Goal: Check status

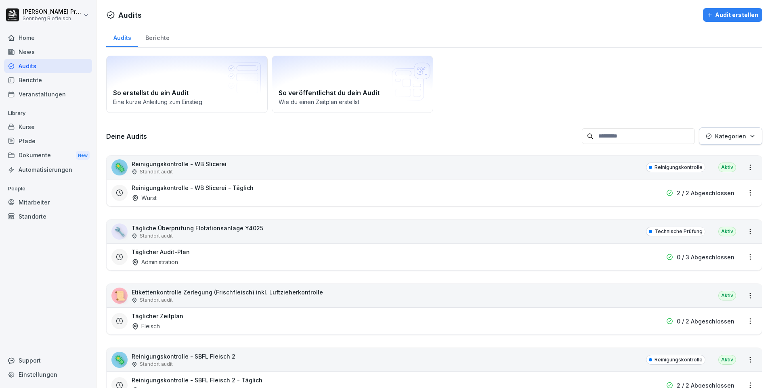
click at [264, 166] on div "🦠 Reinigungskontrolle - WB Slicerei Standort audit Reinigungskontrolle Aktiv" at bounding box center [434, 167] width 655 height 23
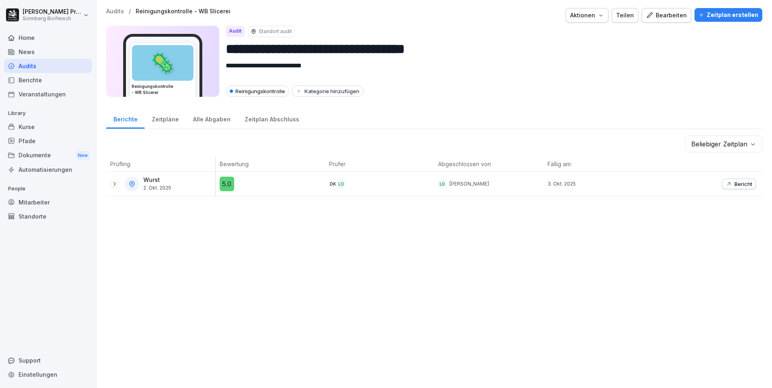
click at [662, 15] on div "Bearbeiten" at bounding box center [666, 15] width 41 height 9
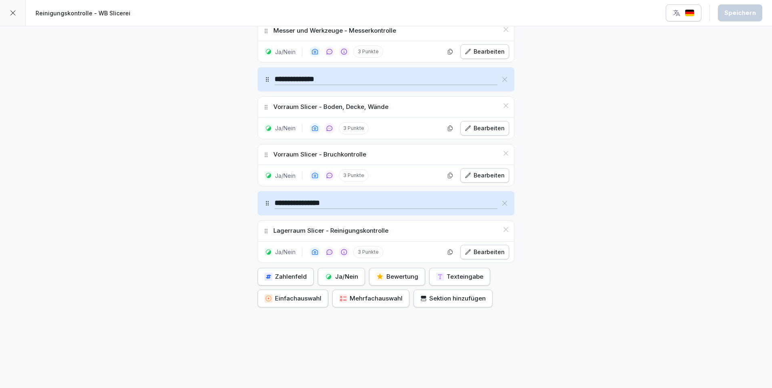
scroll to position [709, 0]
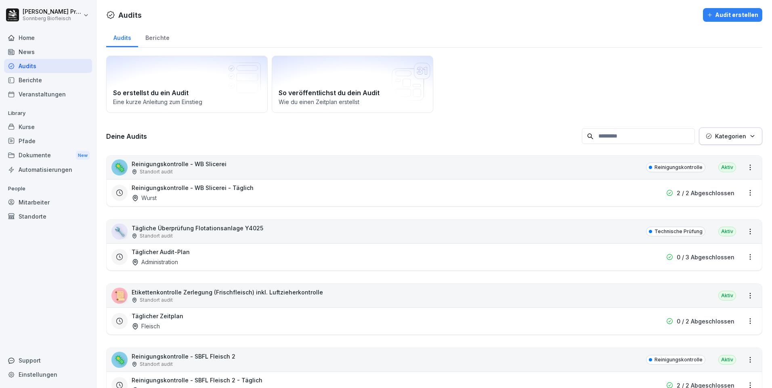
click at [296, 166] on div "🦠 Reinigungskontrolle - WB Slicerei Standort audit Reinigungskontrolle Aktiv" at bounding box center [434, 167] width 655 height 23
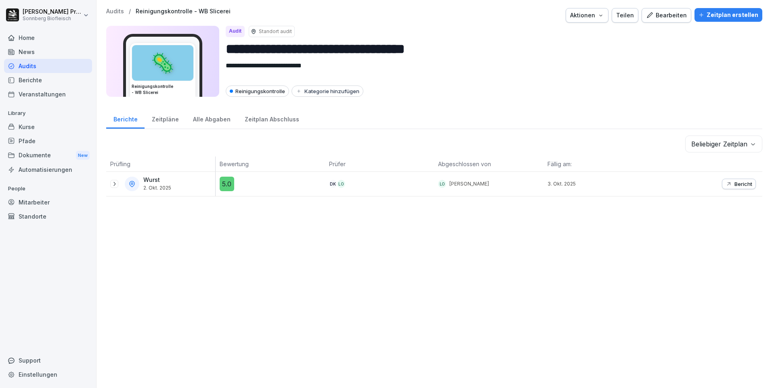
click at [109, 184] on div "Wurst 2. Okt. 2025" at bounding box center [160, 184] width 109 height 24
click at [116, 185] on icon at bounding box center [114, 184] width 6 height 6
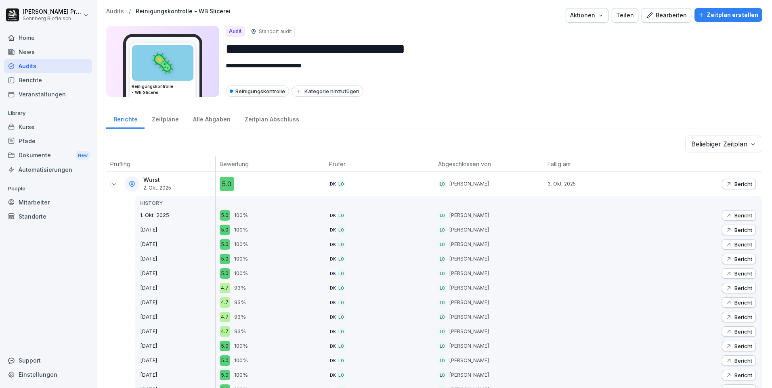
click at [734, 183] on p "Bericht" at bounding box center [743, 184] width 18 height 6
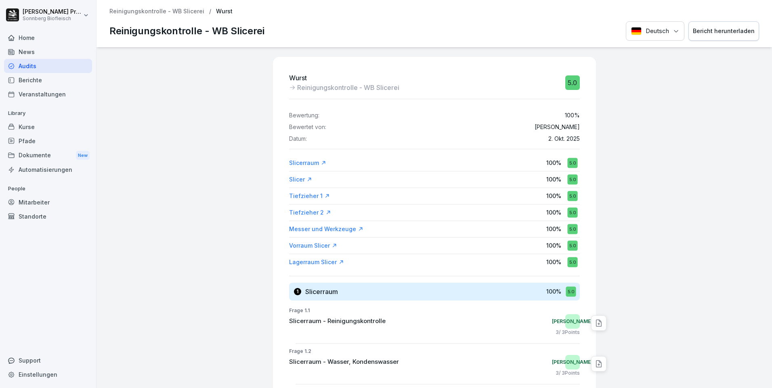
scroll to position [81, 0]
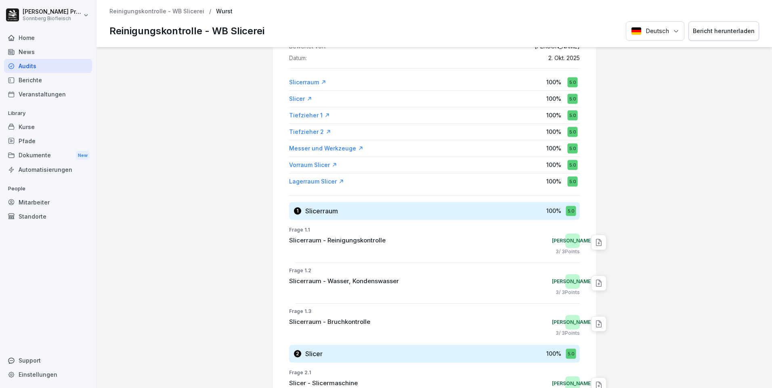
click at [50, 67] on div "Audits" at bounding box center [48, 66] width 88 height 14
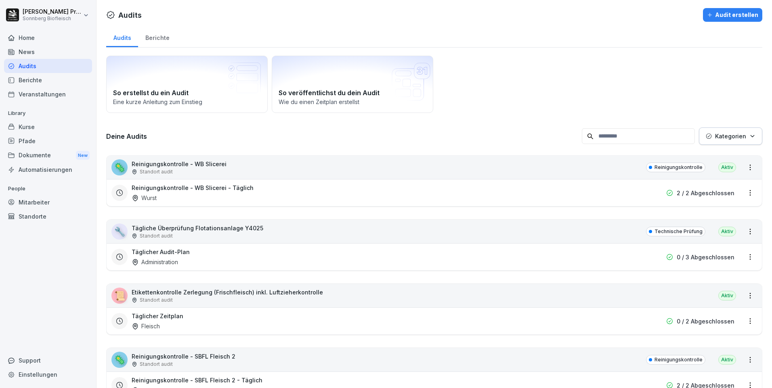
scroll to position [161, 0]
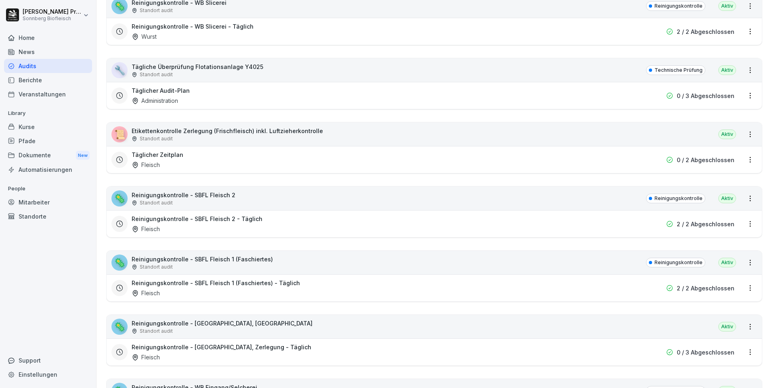
click at [385, 135] on div "📜 Etikettenkontrolle Zerlegung (Frischfleisch) inkl. Luftzieherkontrolle Stando…" at bounding box center [434, 134] width 655 height 23
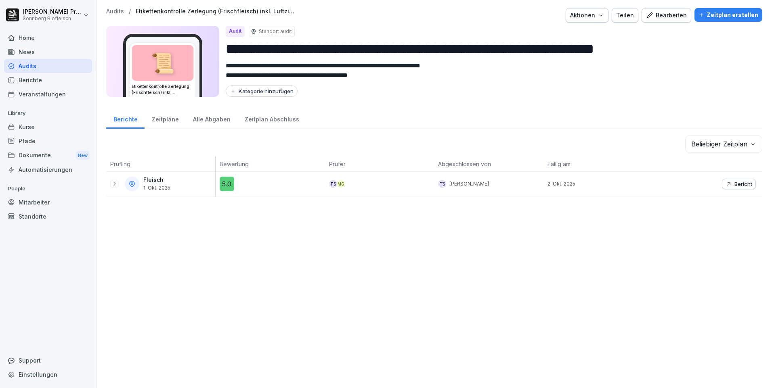
click at [113, 184] on icon at bounding box center [114, 184] width 6 height 6
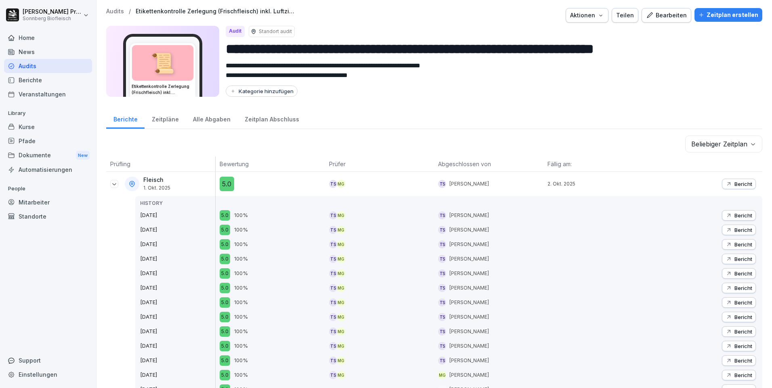
click at [736, 185] on p "Bericht" at bounding box center [743, 184] width 18 height 6
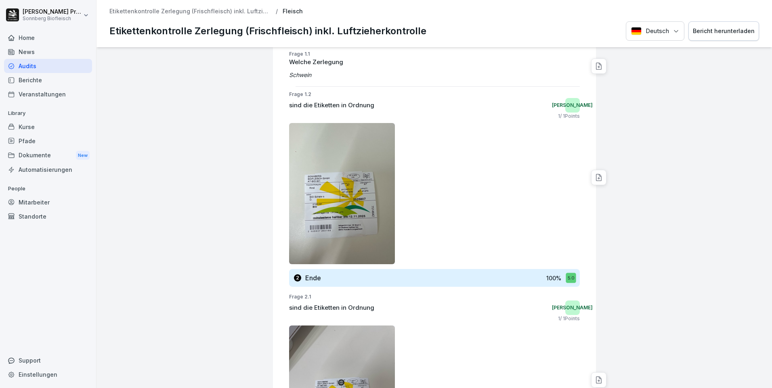
scroll to position [295, 0]
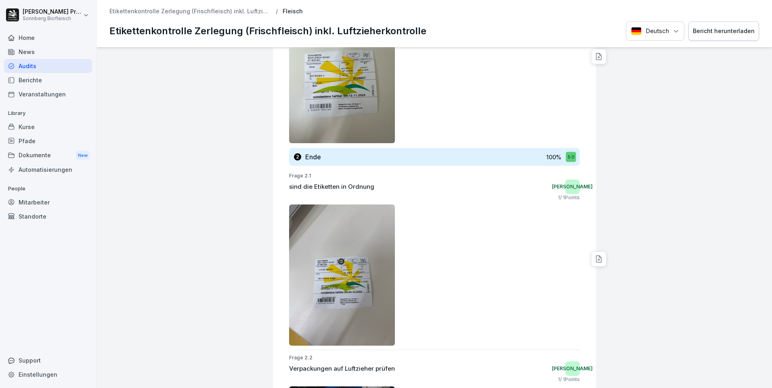
click at [348, 264] on img at bounding box center [342, 275] width 106 height 141
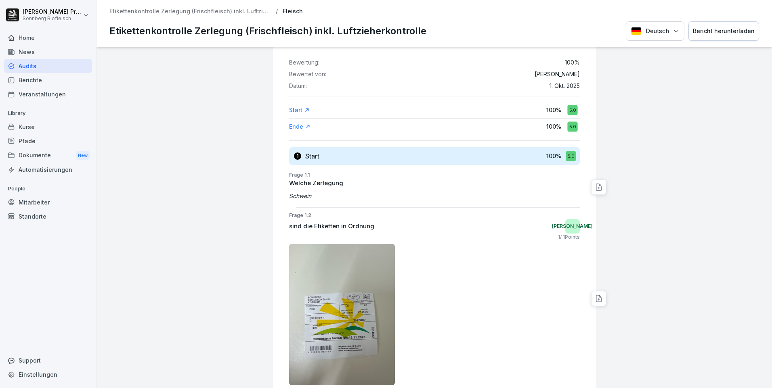
scroll to position [0, 0]
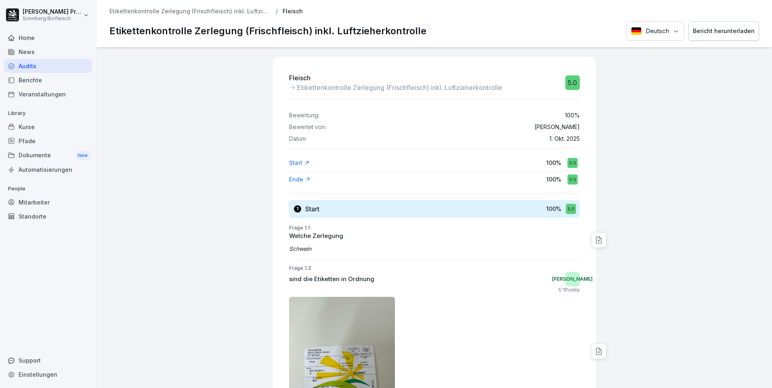
click at [65, 65] on div "Audits" at bounding box center [48, 66] width 88 height 14
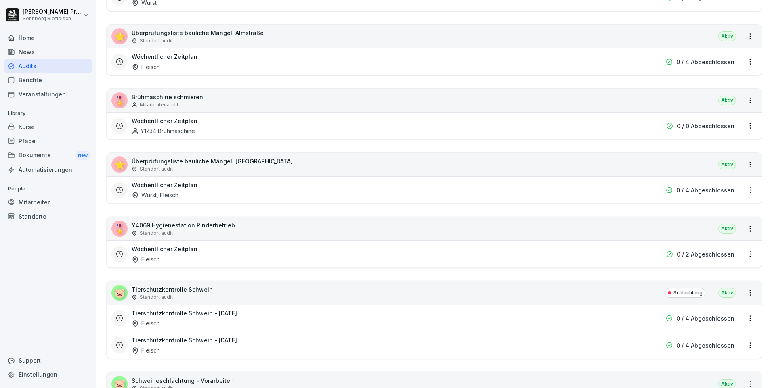
scroll to position [1009, 0]
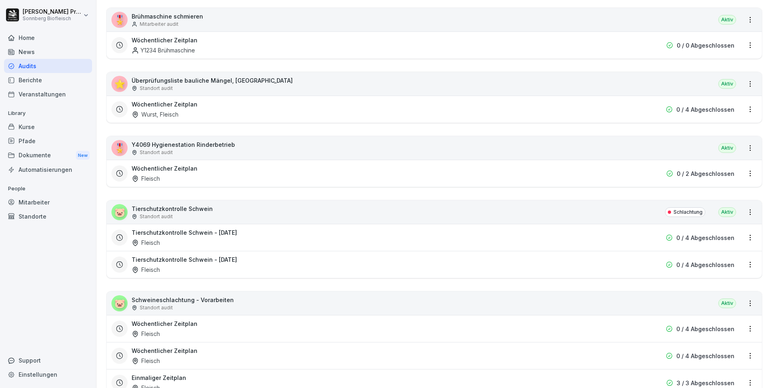
click at [222, 211] on div "🐷 Tierschutzkontrolle Schwein Standort audit Schlachtung Aktiv" at bounding box center [434, 212] width 655 height 23
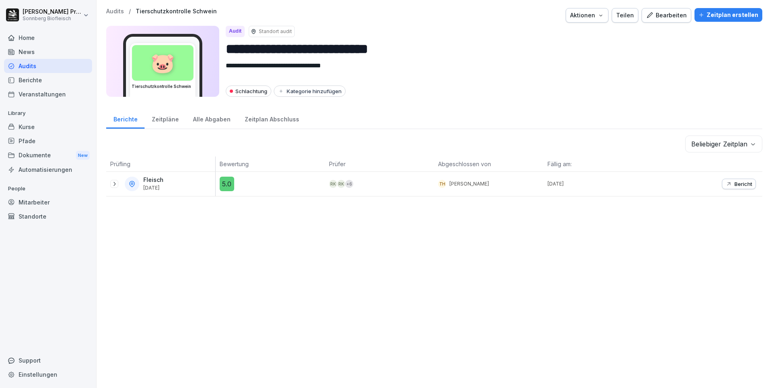
click at [116, 185] on icon at bounding box center [114, 184] width 6 height 6
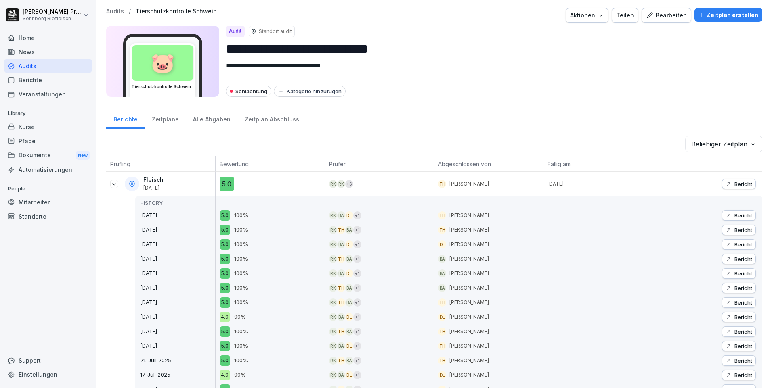
click at [740, 185] on p "Bericht" at bounding box center [743, 184] width 18 height 6
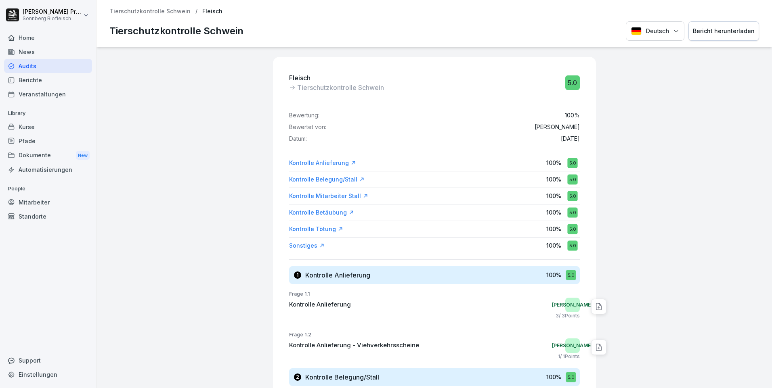
click at [137, 13] on p "Tierschutzkontrolle Schwein" at bounding box center [149, 11] width 81 height 7
